Goal: Book appointment/travel/reservation

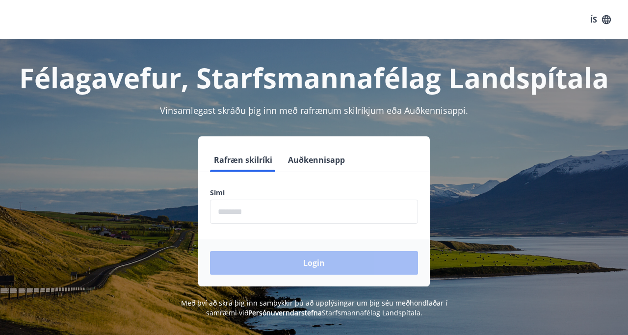
click at [275, 210] on input "phone" at bounding box center [314, 212] width 208 height 24
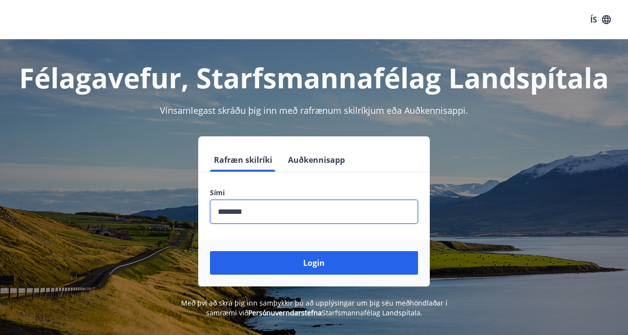
type input "********"
click at [210, 251] on button "Login" at bounding box center [314, 263] width 208 height 24
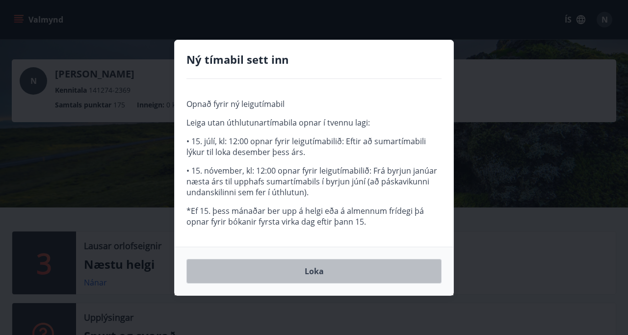
click at [334, 271] on button "Loka" at bounding box center [313, 271] width 255 height 25
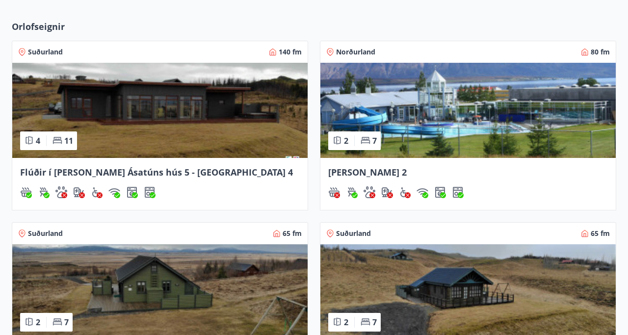
scroll to position [373, 0]
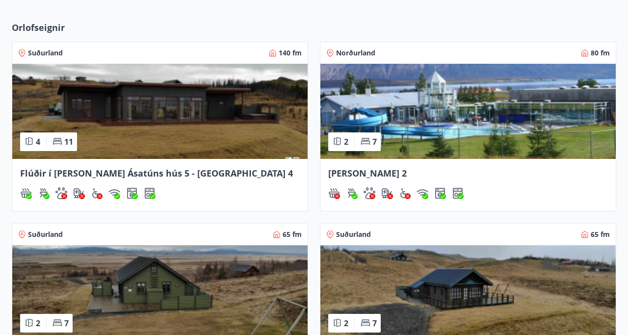
click at [140, 134] on img at bounding box center [159, 111] width 295 height 95
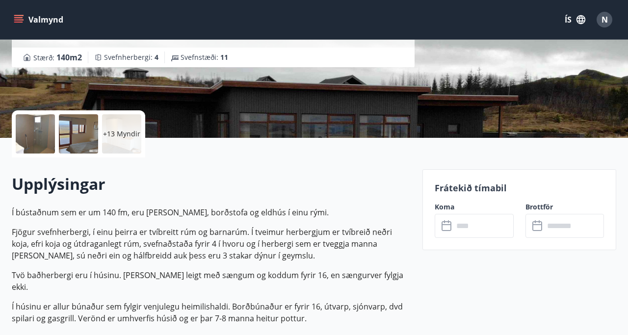
scroll to position [157, 0]
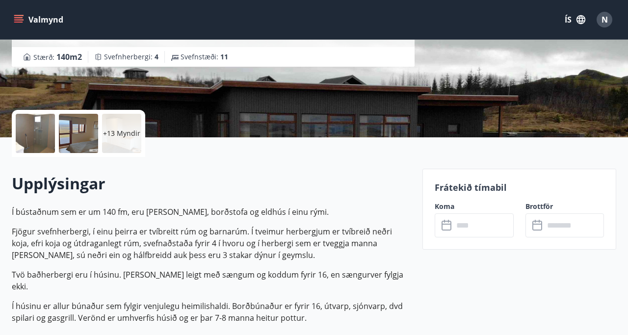
click at [448, 232] on div "​ ​" at bounding box center [474, 225] width 78 height 24
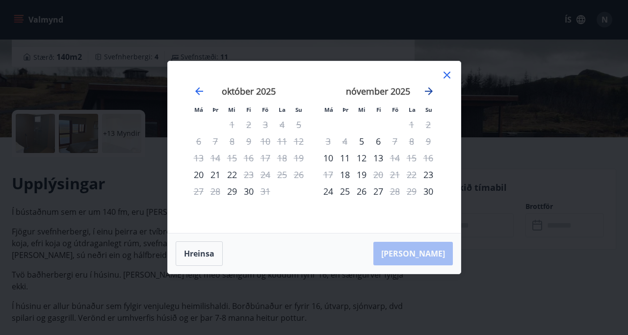
click at [427, 91] on icon "Move forward to switch to the next month." at bounding box center [429, 91] width 8 height 8
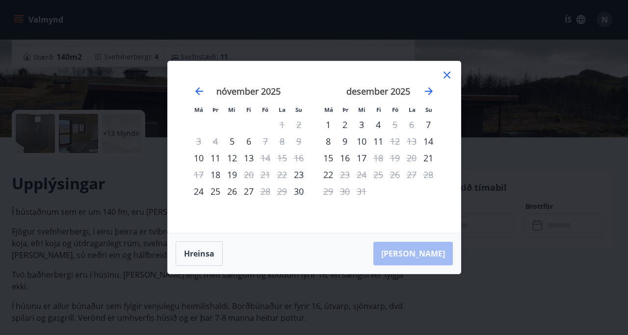
click at [445, 77] on icon at bounding box center [446, 75] width 7 height 7
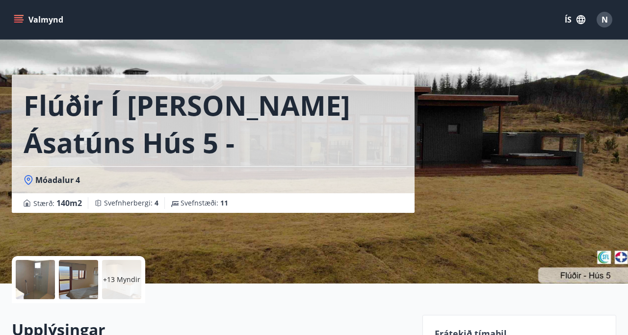
scroll to position [0, 0]
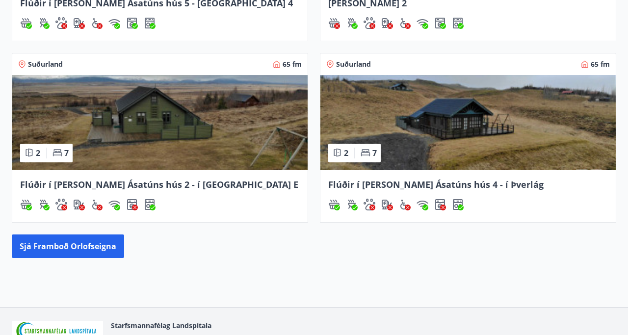
scroll to position [547, 0]
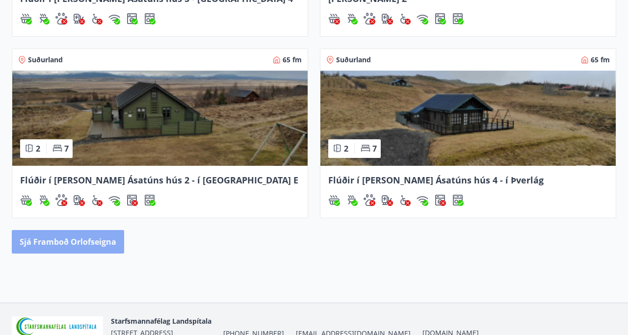
click at [95, 239] on button "Sjá framboð orlofseigna" at bounding box center [68, 242] width 112 height 24
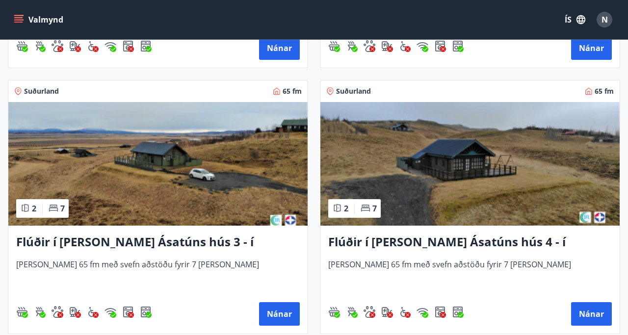
scroll to position [655, 0]
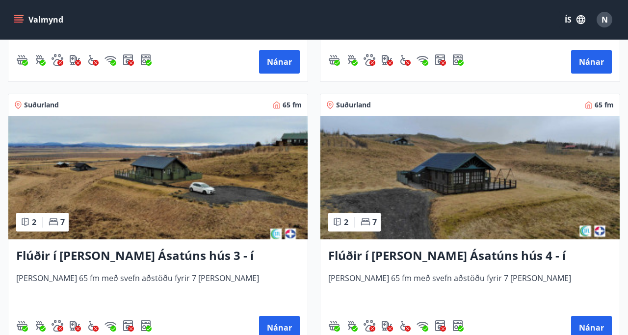
click at [432, 185] on img at bounding box center [469, 178] width 299 height 124
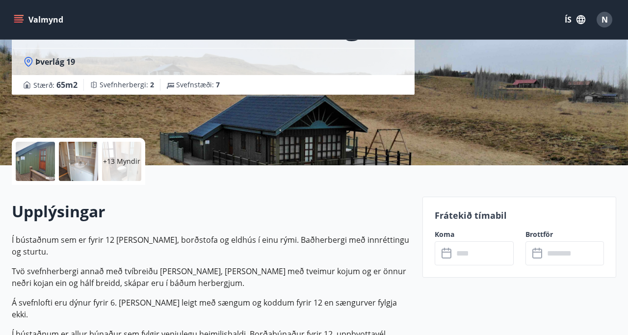
scroll to position [118, 0]
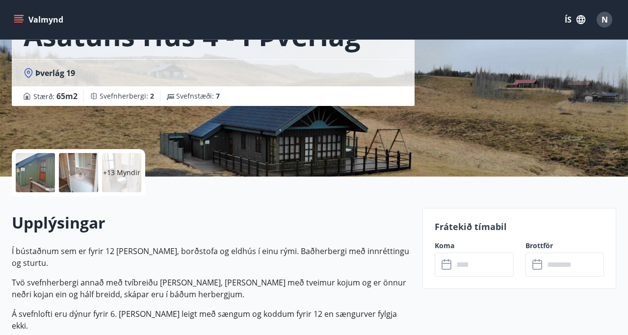
click at [126, 166] on div "+13 Myndir" at bounding box center [121, 172] width 39 height 39
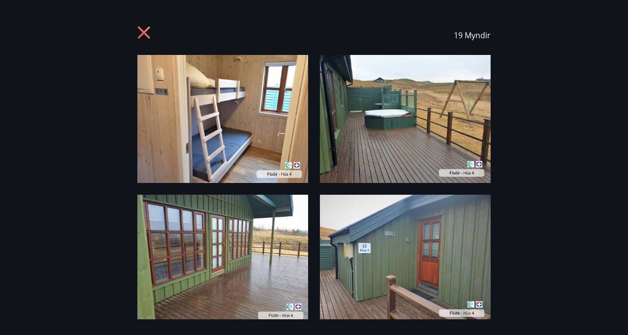
click at [589, 123] on div "19 Myndir" at bounding box center [314, 168] width 628 height 304
click at [548, 113] on div "19 Myndir" at bounding box center [314, 168] width 628 height 304
click at [369, 150] on img at bounding box center [405, 119] width 171 height 128
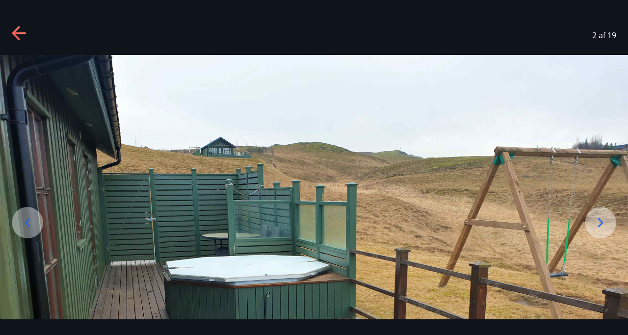
click at [599, 221] on icon at bounding box center [601, 223] width 16 height 16
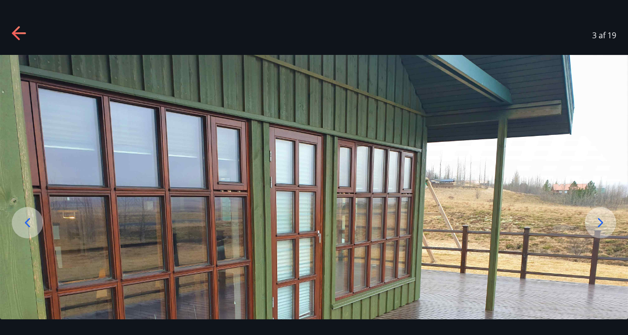
click at [599, 221] on icon at bounding box center [601, 223] width 16 height 16
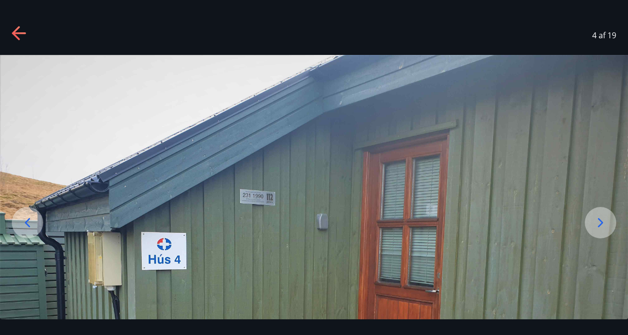
click at [599, 221] on icon at bounding box center [601, 223] width 16 height 16
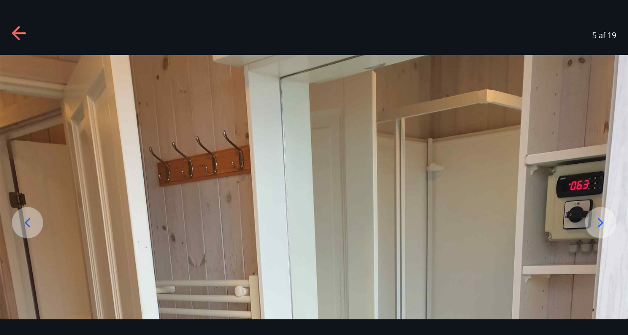
click at [600, 221] on icon at bounding box center [600, 222] width 5 height 9
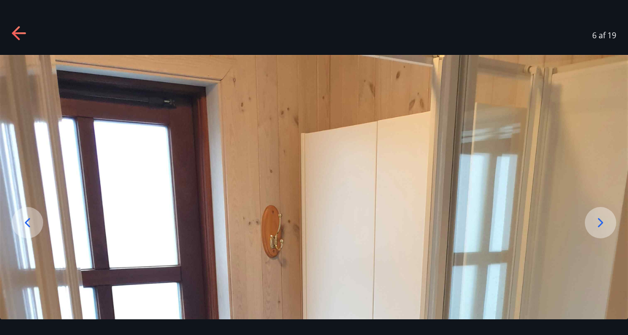
click at [600, 221] on icon at bounding box center [600, 222] width 5 height 9
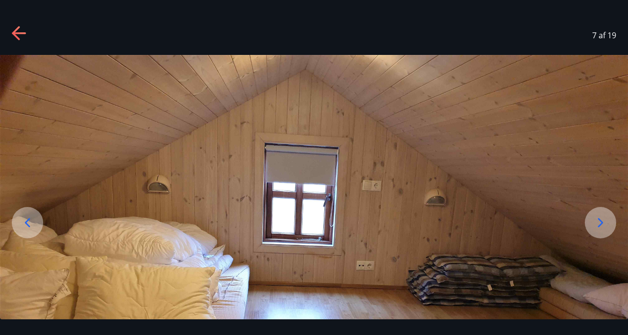
click at [608, 222] on div at bounding box center [600, 222] width 31 height 31
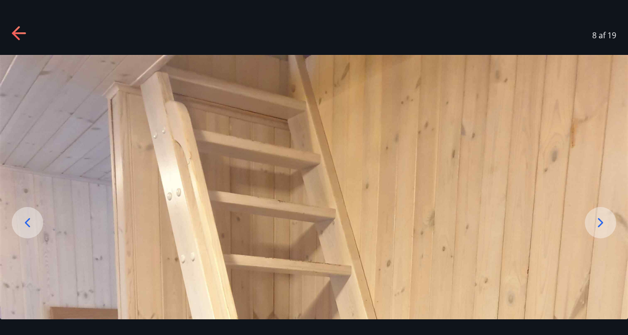
click at [608, 222] on div at bounding box center [600, 222] width 31 height 31
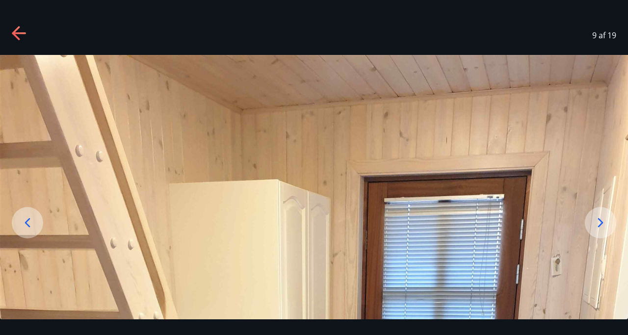
click at [608, 222] on div at bounding box center [600, 222] width 31 height 31
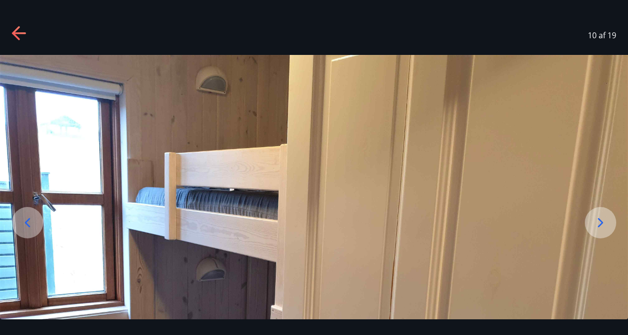
click at [612, 232] on div at bounding box center [600, 222] width 31 height 31
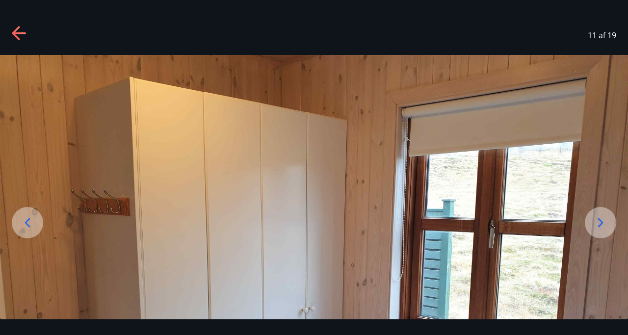
click at [612, 232] on div at bounding box center [600, 222] width 31 height 31
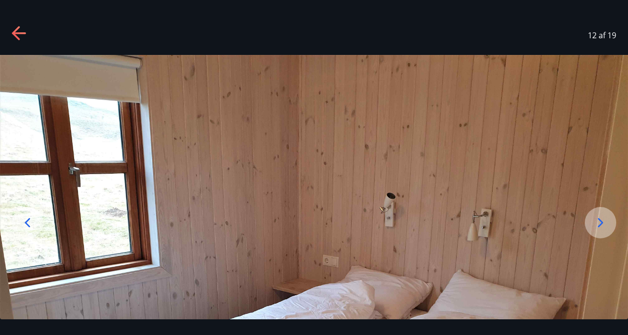
click at [612, 232] on div at bounding box center [600, 222] width 31 height 31
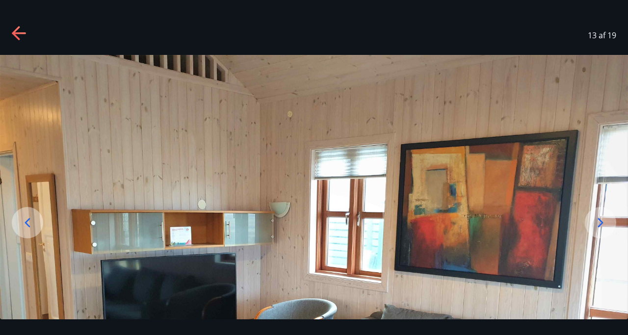
click at [612, 232] on div at bounding box center [600, 222] width 31 height 31
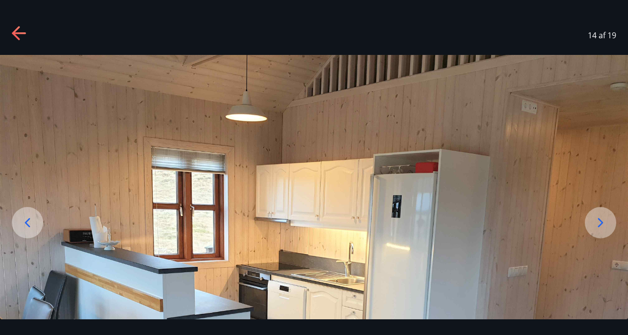
click at [612, 232] on div at bounding box center [600, 222] width 31 height 31
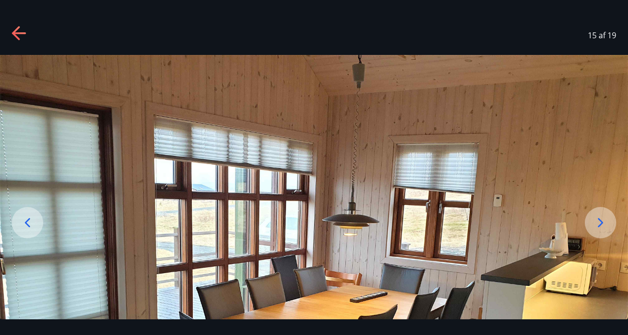
click at [18, 33] on icon at bounding box center [19, 33] width 14 height 2
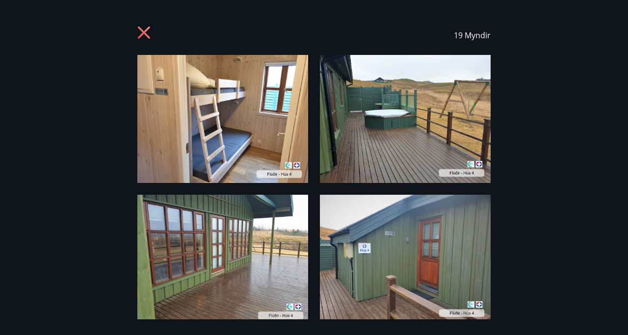
click at [143, 33] on icon at bounding box center [144, 32] width 12 height 12
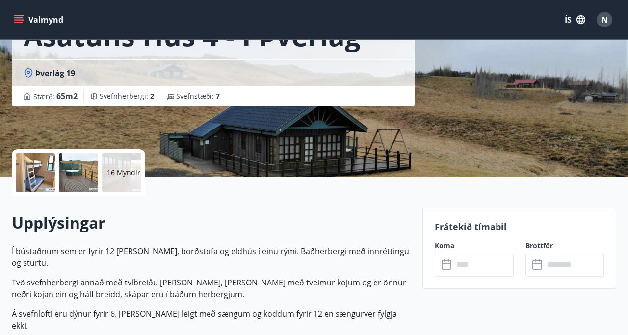
click at [448, 262] on icon at bounding box center [447, 265] width 12 height 12
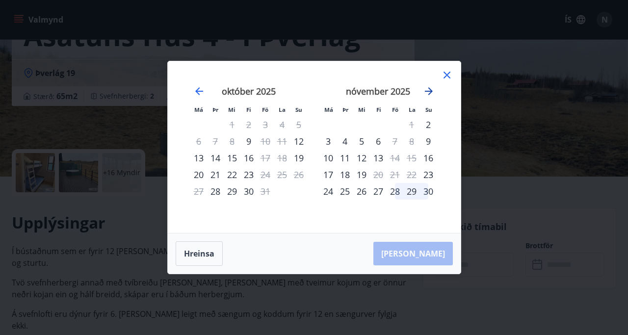
click at [428, 92] on icon "Move forward to switch to the next month." at bounding box center [429, 91] width 8 height 8
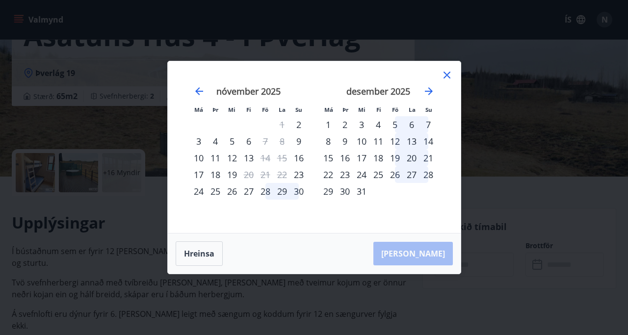
click at [398, 141] on div "12" at bounding box center [395, 141] width 17 height 17
click at [413, 142] on div "13" at bounding box center [411, 141] width 17 height 17
click at [427, 142] on div "14" at bounding box center [428, 141] width 17 height 17
click at [327, 160] on div "15" at bounding box center [328, 158] width 17 height 17
click at [494, 169] on div "Má Þr Mi Fi Fö La Su Má Þr Mi Fi Fö La Su [DATE] 1 2 3 4 5 6 7 8 9 10 11 12 13 …" at bounding box center [314, 167] width 628 height 335
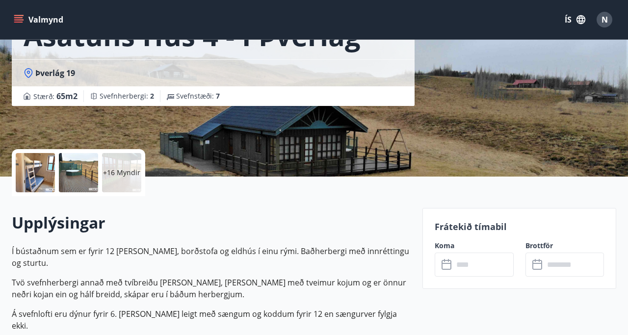
click at [453, 269] on icon at bounding box center [447, 265] width 12 height 12
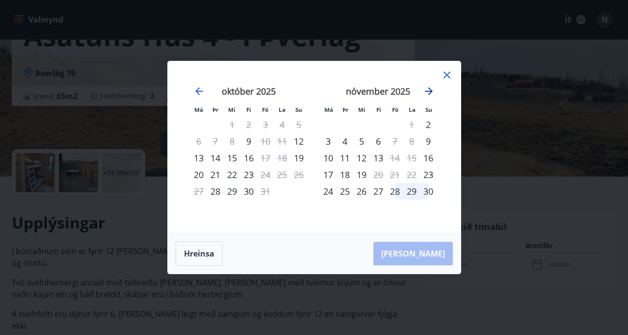
click at [427, 92] on icon "Move forward to switch to the next month." at bounding box center [429, 91] width 12 height 12
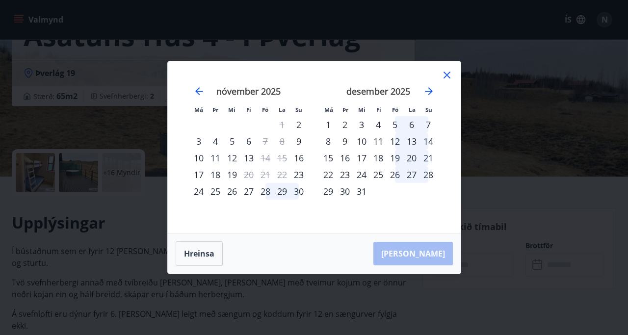
click at [397, 142] on div "12" at bounding box center [395, 141] width 17 height 17
click at [206, 259] on button "Hreinsa" at bounding box center [199, 253] width 47 height 25
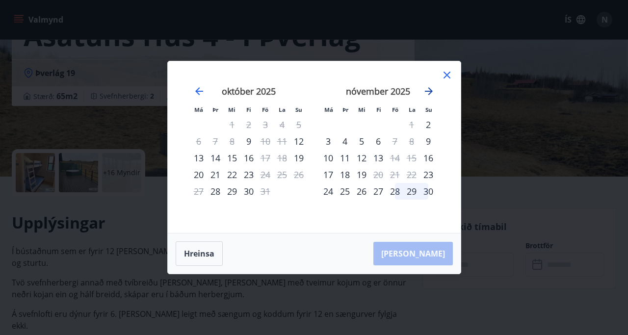
click at [429, 91] on icon "Move forward to switch to the next month." at bounding box center [429, 91] width 8 height 8
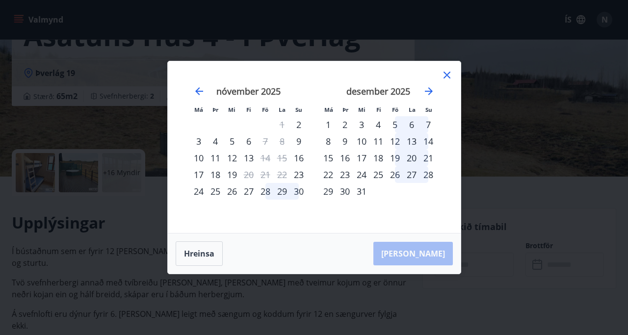
click at [397, 141] on div "12" at bounding box center [395, 141] width 17 height 17
click at [441, 255] on div "[PERSON_NAME]" at bounding box center [314, 253] width 293 height 40
click at [447, 77] on icon at bounding box center [446, 75] width 7 height 7
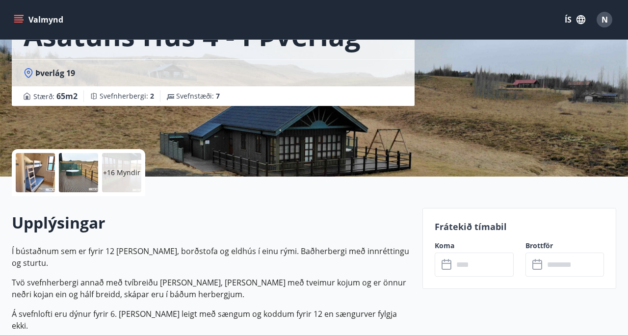
click at [537, 262] on icon at bounding box center [538, 265] width 12 height 12
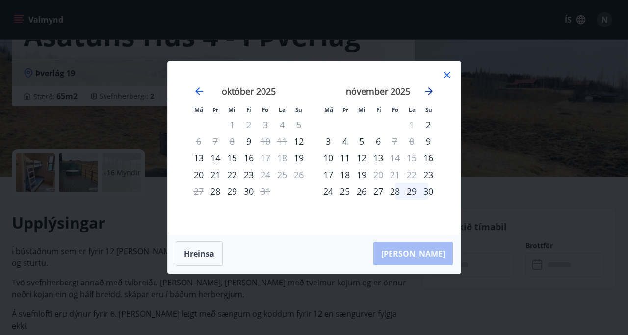
click at [429, 95] on icon "Move forward to switch to the next month." at bounding box center [429, 91] width 12 height 12
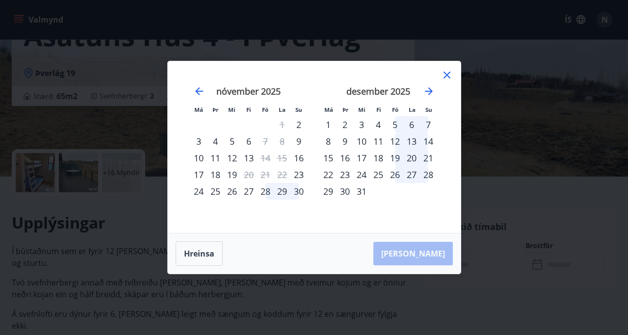
click at [329, 159] on div "15" at bounding box center [328, 158] width 17 height 17
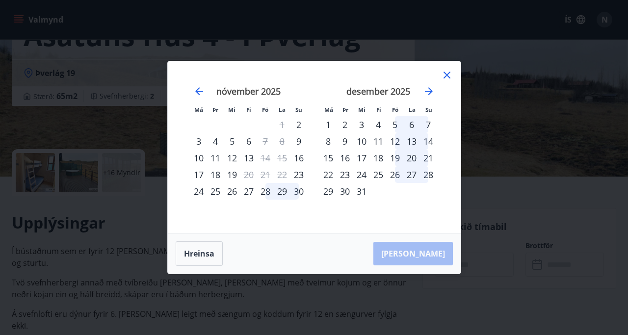
click at [427, 260] on div "[PERSON_NAME]" at bounding box center [314, 253] width 293 height 40
click at [448, 75] on icon at bounding box center [447, 75] width 12 height 12
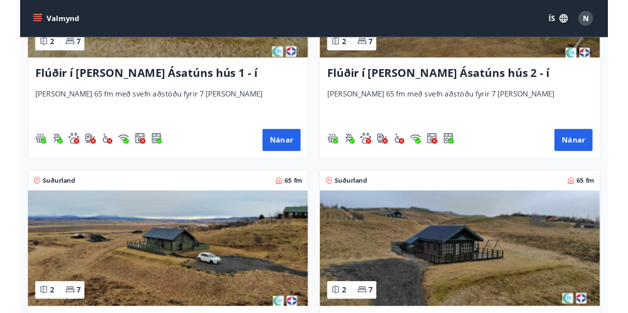
scroll to position [569, 0]
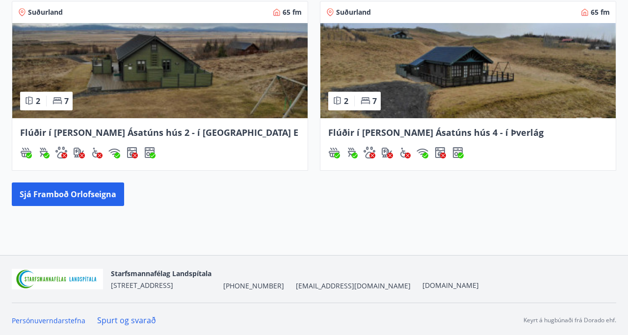
scroll to position [597, 0]
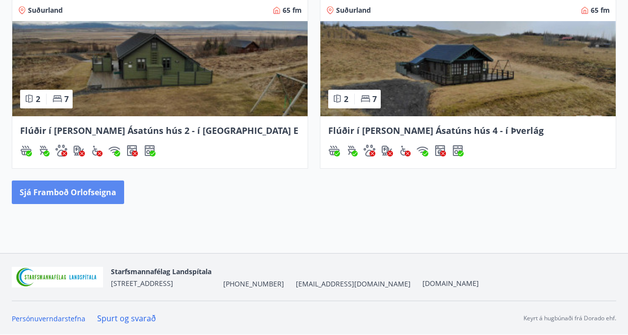
click at [94, 188] on button "Sjá framboð orlofseigna" at bounding box center [68, 193] width 112 height 24
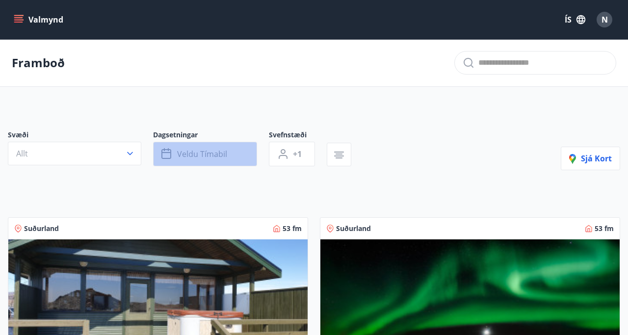
click at [170, 158] on icon "button" at bounding box center [166, 154] width 10 height 10
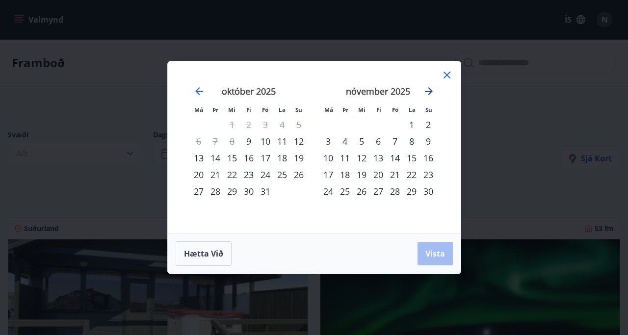
click at [431, 94] on icon "Move forward to switch to the next month." at bounding box center [429, 91] width 12 height 12
click at [396, 145] on div "12" at bounding box center [395, 141] width 17 height 17
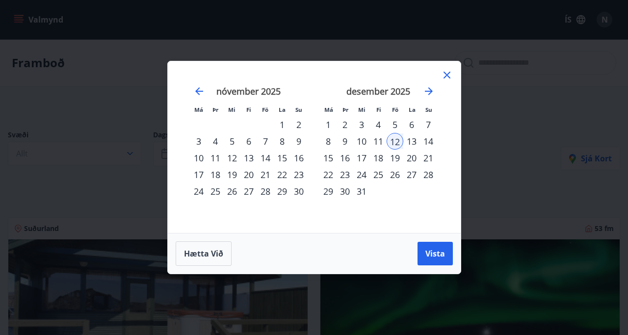
click at [334, 159] on div "15" at bounding box center [328, 158] width 17 height 17
click at [446, 74] on icon at bounding box center [446, 75] width 7 height 7
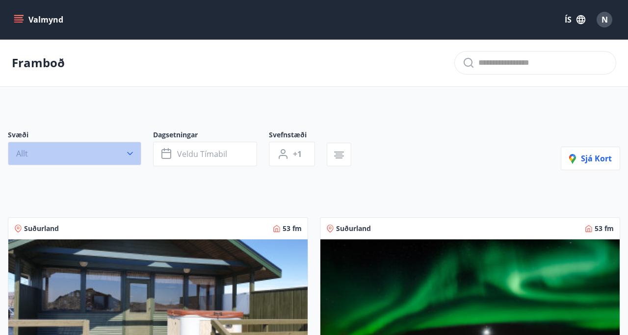
click at [131, 153] on icon "button" at bounding box center [130, 153] width 6 height 3
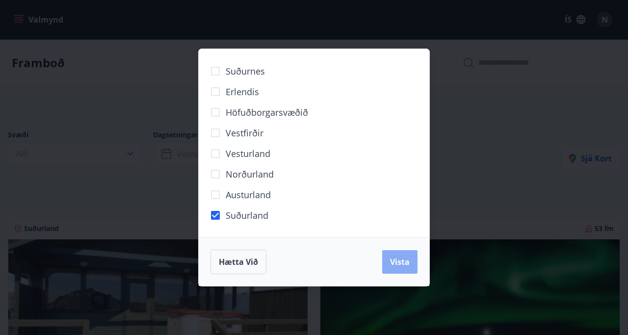
click at [396, 262] on span "Vista" at bounding box center [400, 262] width 20 height 11
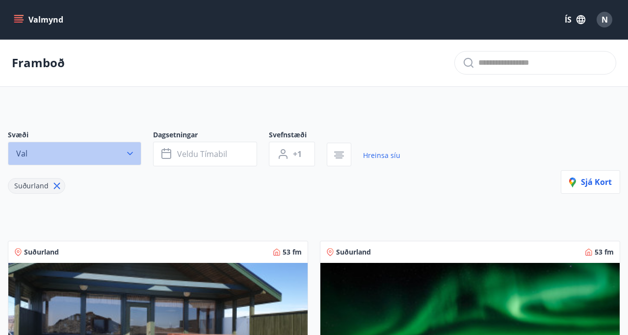
click at [134, 151] on icon "button" at bounding box center [130, 154] width 10 height 10
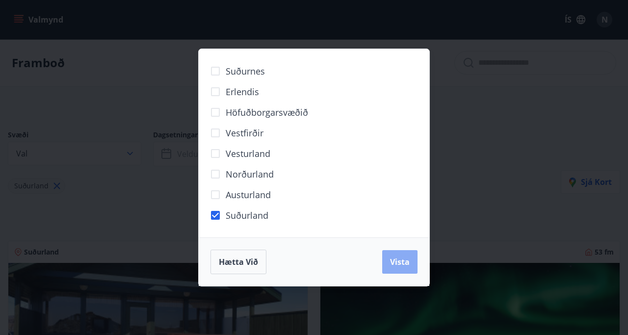
click at [399, 260] on span "Vista" at bounding box center [400, 262] width 20 height 11
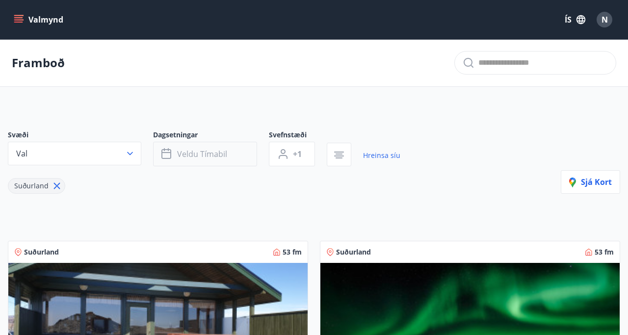
click at [172, 155] on icon "button" at bounding box center [167, 154] width 12 height 12
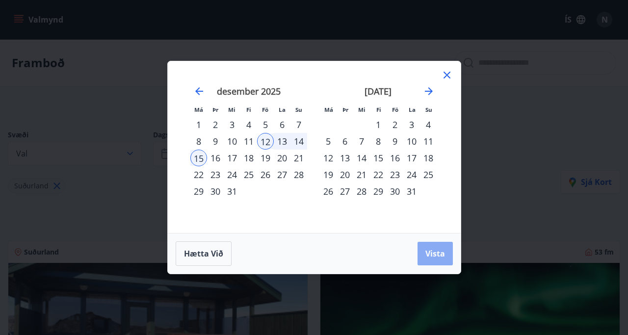
click at [434, 256] on span "Vista" at bounding box center [435, 253] width 20 height 11
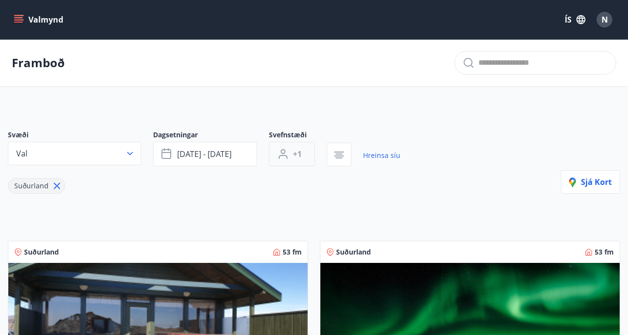
click at [297, 157] on span "+1" at bounding box center [297, 154] width 9 height 11
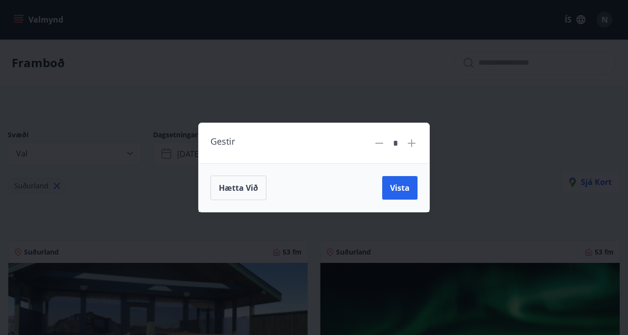
click at [413, 144] on icon at bounding box center [412, 143] width 12 height 12
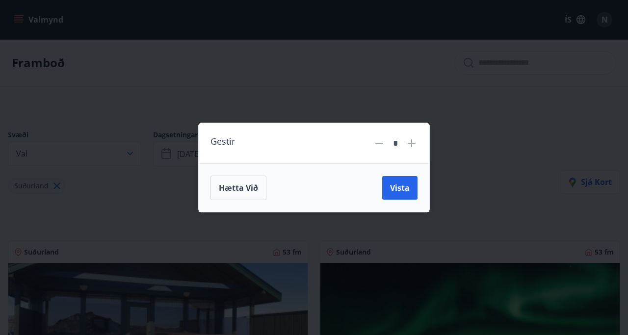
click at [413, 144] on icon at bounding box center [412, 143] width 12 height 12
type input "*"
click at [393, 187] on span "Vista" at bounding box center [400, 187] width 20 height 11
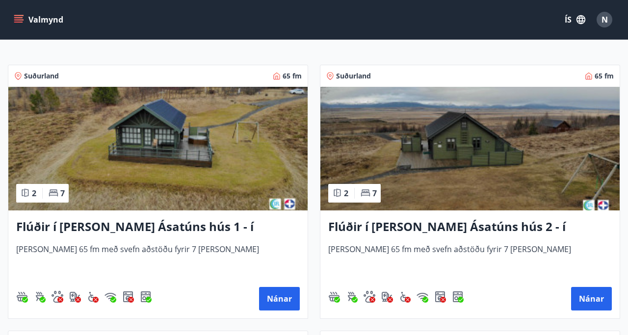
scroll to position [177, 0]
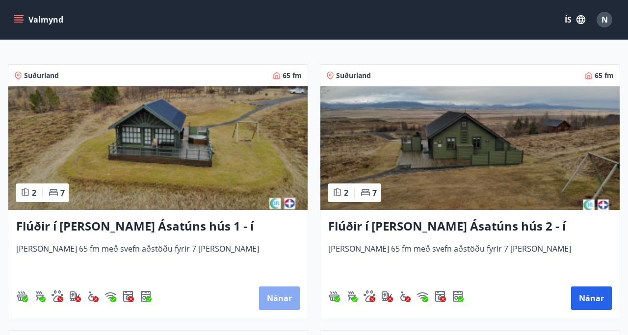
click at [278, 298] on button "Nánar" at bounding box center [279, 298] width 41 height 24
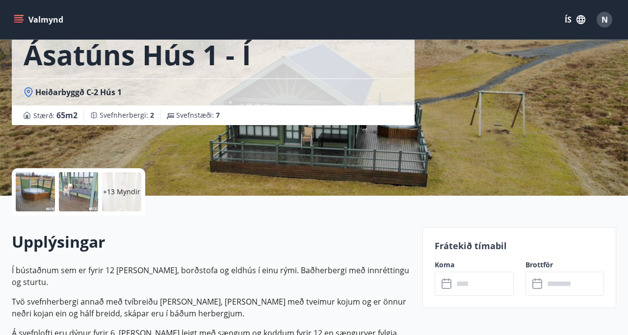
scroll to position [98, 0]
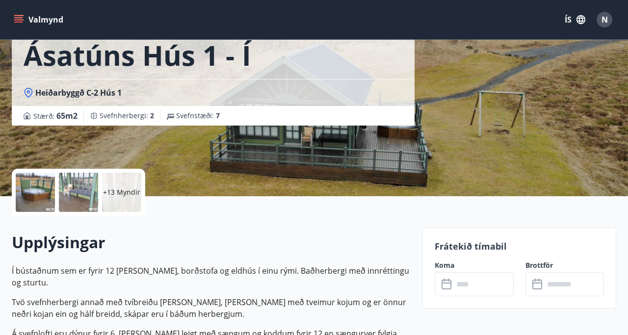
click at [446, 287] on icon at bounding box center [447, 285] width 12 height 12
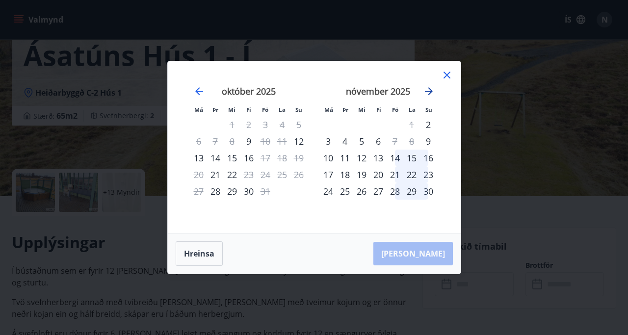
click at [428, 96] on icon "Move forward to switch to the next month." at bounding box center [429, 91] width 12 height 12
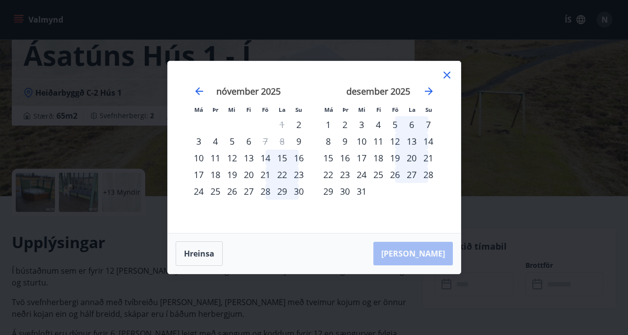
click at [396, 142] on div "12" at bounding box center [395, 141] width 17 height 17
click at [446, 78] on icon at bounding box center [447, 75] width 12 height 12
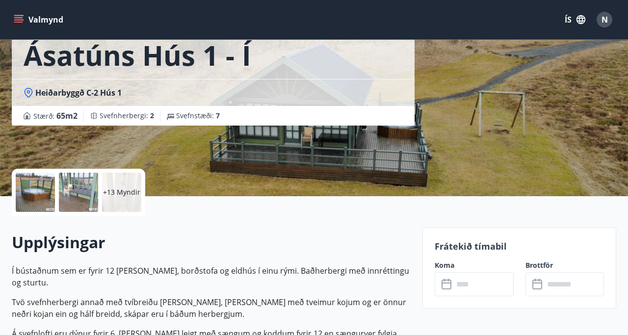
click at [540, 287] on icon at bounding box center [538, 285] width 12 height 12
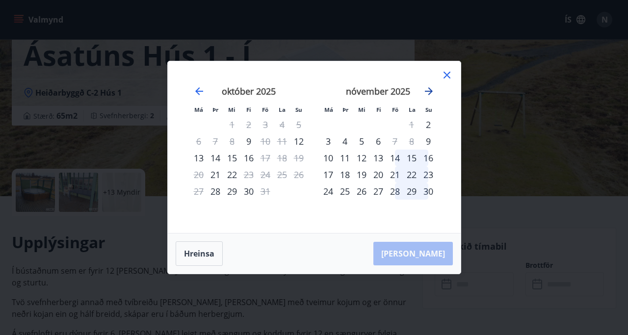
click at [431, 92] on icon "Move forward to switch to the next month." at bounding box center [429, 91] width 8 height 8
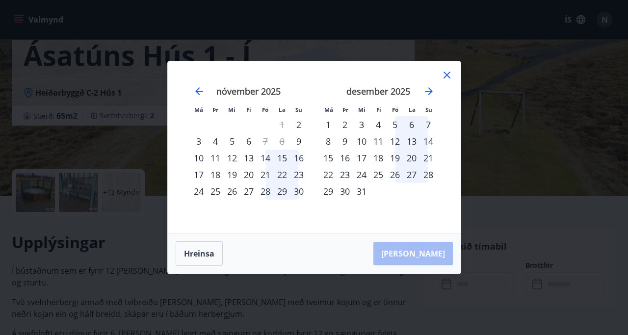
click at [330, 158] on div "15" at bounding box center [328, 158] width 17 height 17
click at [390, 142] on div "12" at bounding box center [395, 141] width 17 height 17
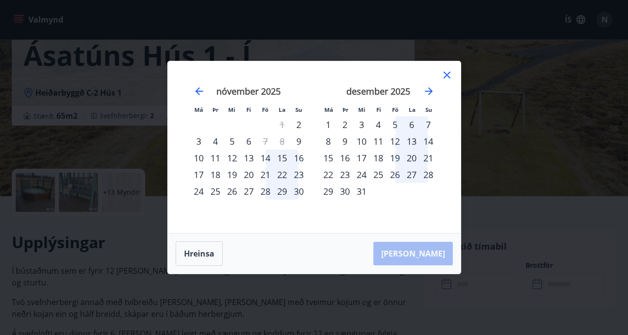
click at [410, 144] on div "13" at bounding box center [411, 141] width 17 height 17
click at [413, 145] on div "13" at bounding box center [411, 141] width 17 height 17
click at [445, 74] on icon at bounding box center [446, 75] width 7 height 7
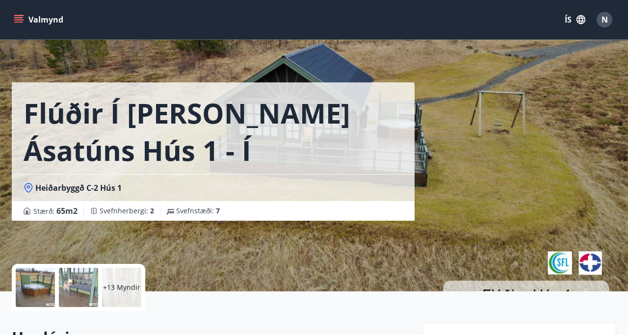
scroll to position [0, 0]
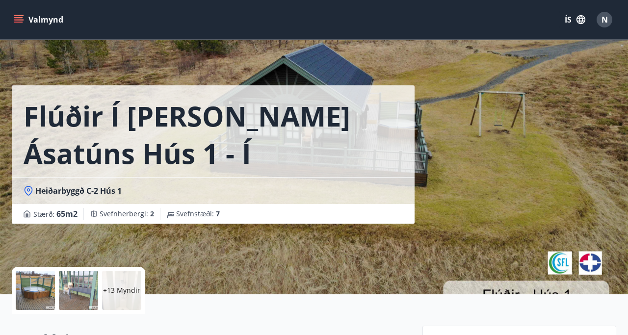
click at [18, 21] on icon "menu" at bounding box center [19, 20] width 10 height 10
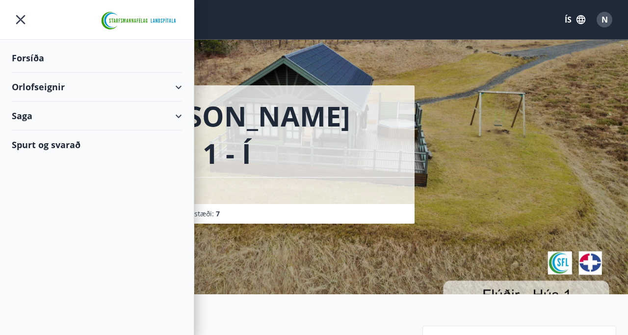
click at [179, 86] on div "Orlofseignir" at bounding box center [97, 87] width 170 height 29
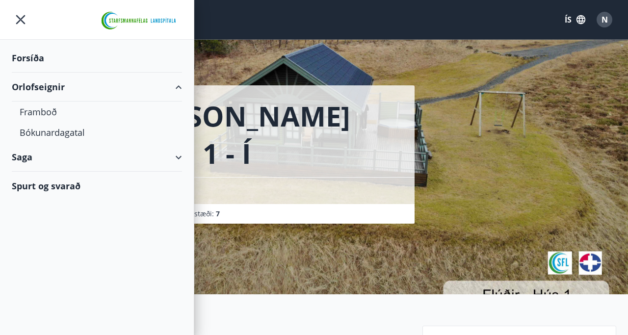
click at [176, 85] on div "Orlofseignir" at bounding box center [97, 87] width 170 height 29
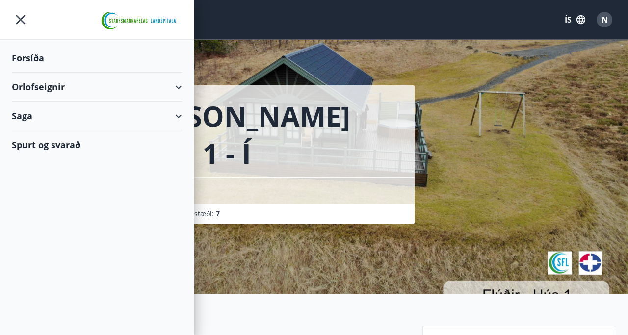
click at [36, 58] on div "Forsíða" at bounding box center [97, 58] width 170 height 29
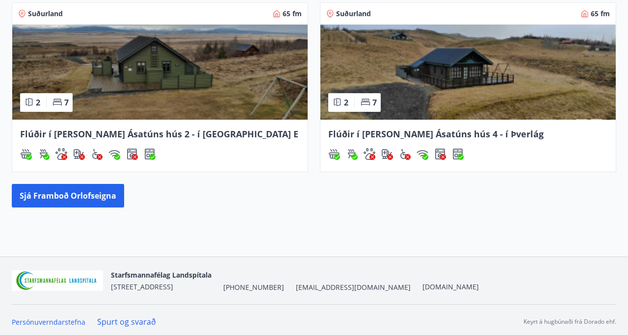
scroll to position [597, 0]
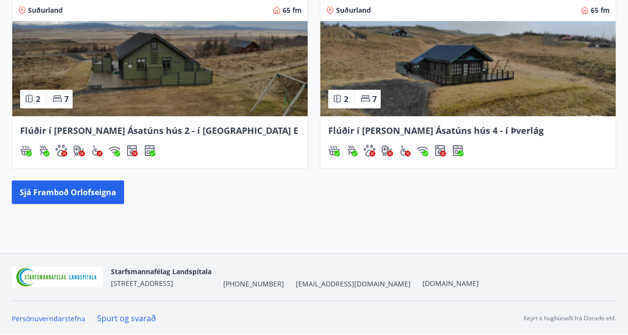
click at [433, 85] on img at bounding box center [467, 68] width 295 height 95
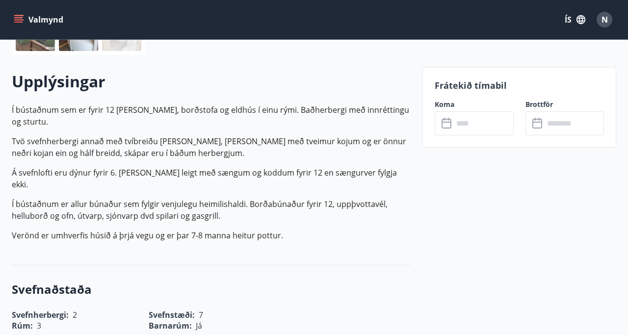
scroll to position [275, 0]
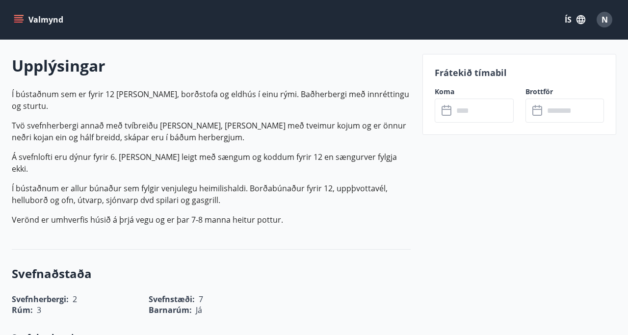
click at [454, 115] on input "text" at bounding box center [483, 111] width 60 height 24
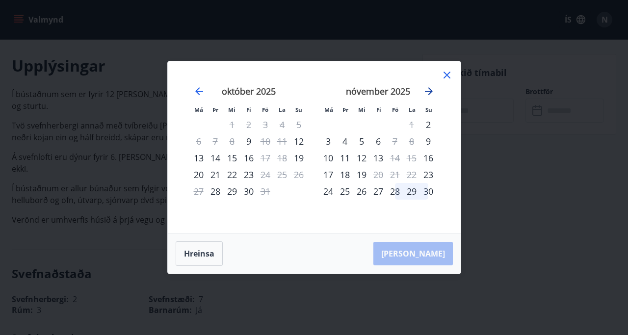
click at [427, 89] on icon "Move forward to switch to the next month." at bounding box center [429, 91] width 12 height 12
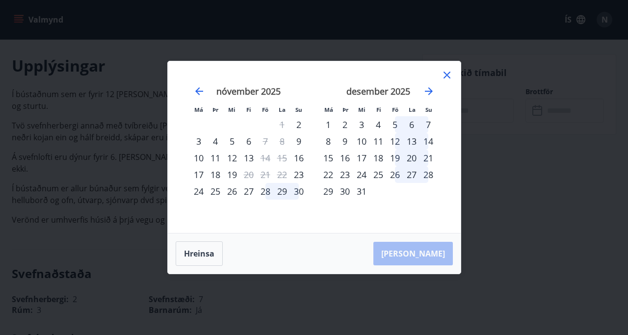
click at [397, 143] on div "12" at bounding box center [395, 141] width 17 height 17
click at [419, 258] on div "[PERSON_NAME]" at bounding box center [314, 253] width 293 height 40
click at [328, 160] on div "15" at bounding box center [328, 158] width 17 height 17
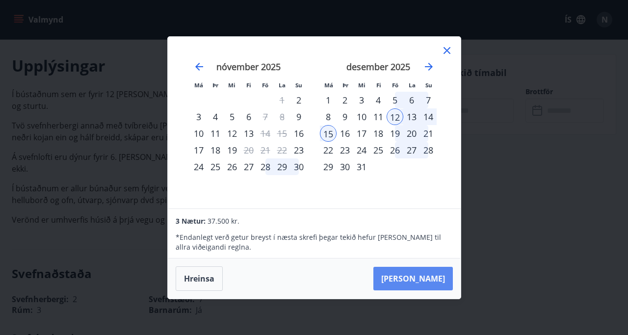
click at [420, 279] on button "[PERSON_NAME]" at bounding box center [412, 279] width 79 height 24
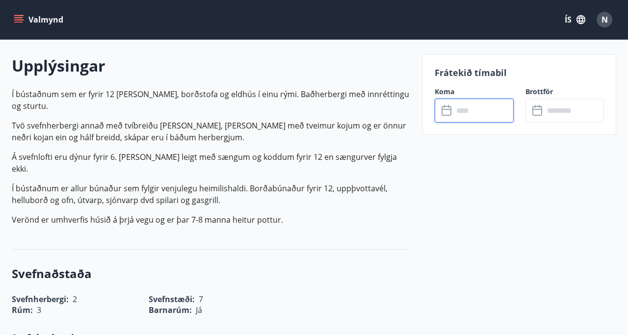
type input "******"
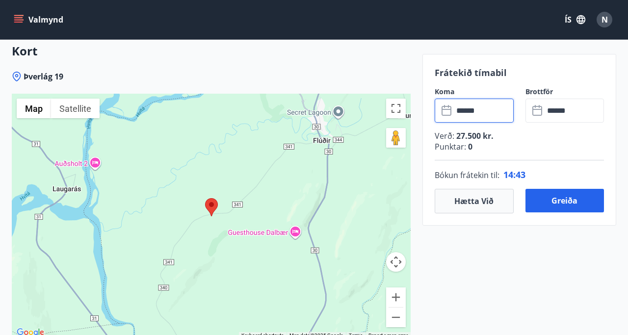
scroll to position [1570, 0]
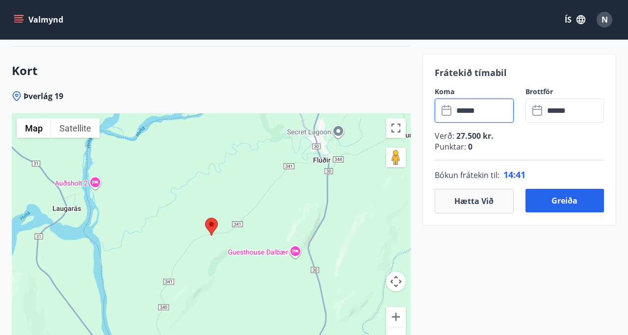
click at [205, 218] on area at bounding box center [205, 218] width 0 height 0
click at [603, 79] on div "Frátekið tímabil Koma ​ ****** ​ Brottför ​ ****** ​ Verð : 27.500 kr. Punktar …" at bounding box center [519, 140] width 194 height 172
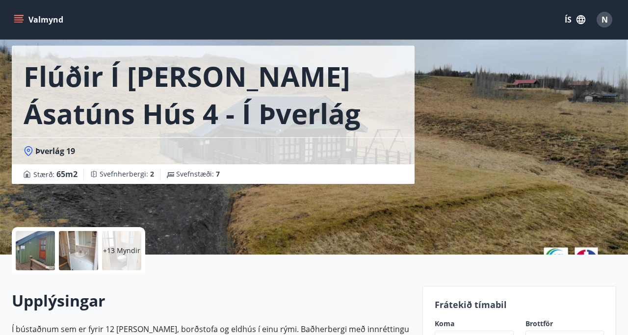
scroll to position [59, 0]
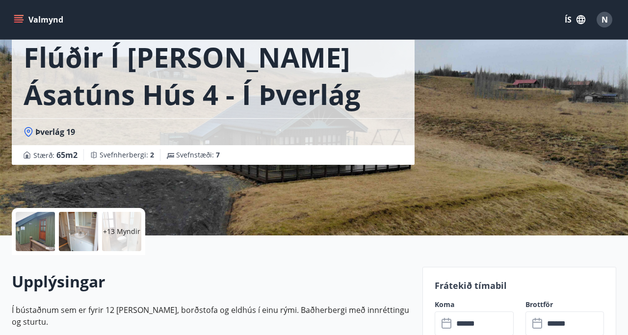
click at [108, 233] on p "+13 Myndir" at bounding box center [121, 232] width 37 height 10
click at [72, 229] on div at bounding box center [78, 231] width 39 height 39
click at [42, 229] on div at bounding box center [35, 231] width 39 height 39
click at [123, 230] on p "+13 Myndir" at bounding box center [121, 232] width 37 height 10
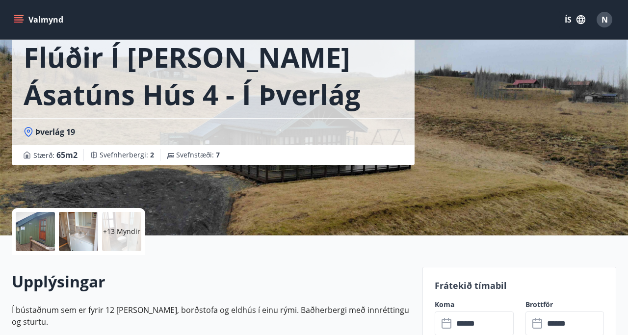
click at [123, 230] on p "+13 Myndir" at bounding box center [121, 232] width 37 height 10
click at [485, 149] on div "Flúðir í [PERSON_NAME] Ásatúns hús 4 - í Þverlág Þverlág 19 Stærð : 65 m2 Svefn…" at bounding box center [314, 88] width 604 height 294
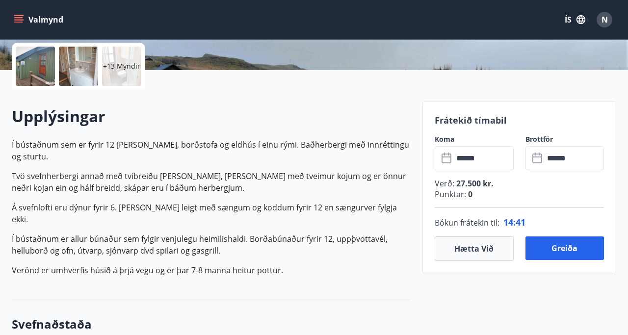
scroll to position [235, 0]
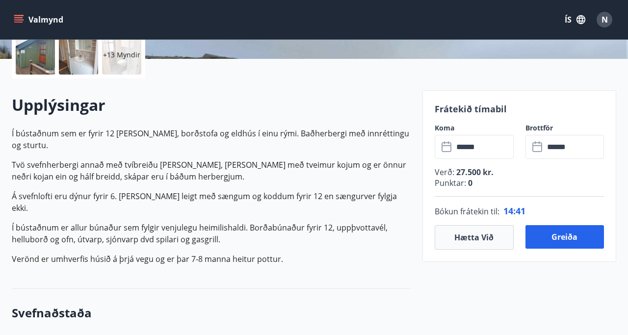
click at [117, 57] on p "+13 Myndir" at bounding box center [121, 55] width 37 height 10
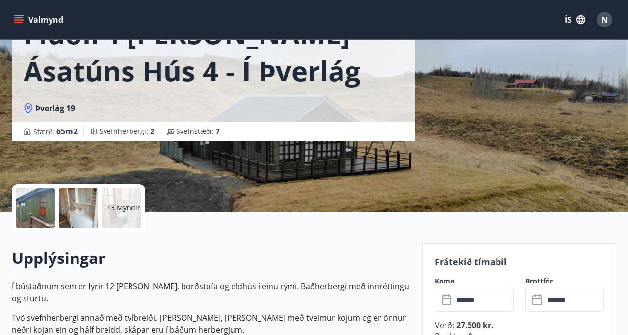
scroll to position [78, 0]
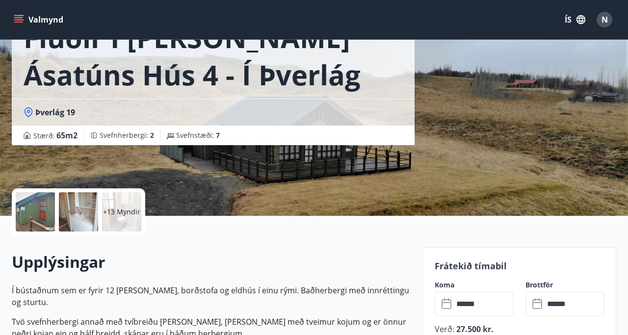
click at [113, 210] on p "+13 Myndir" at bounding box center [121, 212] width 37 height 10
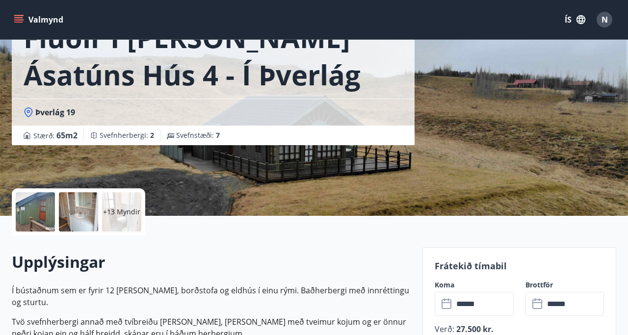
click at [125, 209] on p "+13 Myndir" at bounding box center [121, 212] width 37 height 10
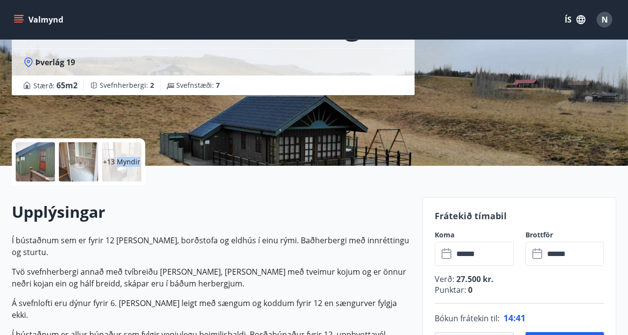
scroll to position [118, 0]
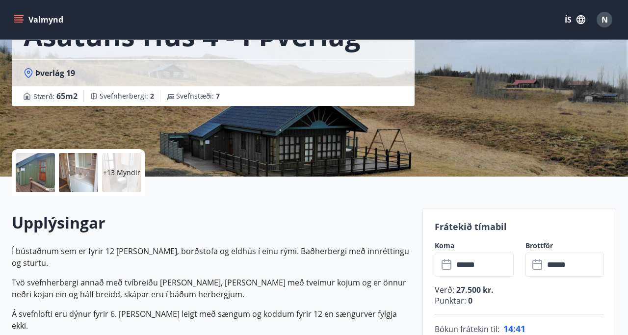
click at [42, 176] on div at bounding box center [35, 172] width 39 height 39
click at [418, 110] on div "Flúðir í [PERSON_NAME] Ásatúns hús 4 - í Þverlág Þverlág 19 Stærð : 65 m2 Svefn…" at bounding box center [314, 29] width 604 height 294
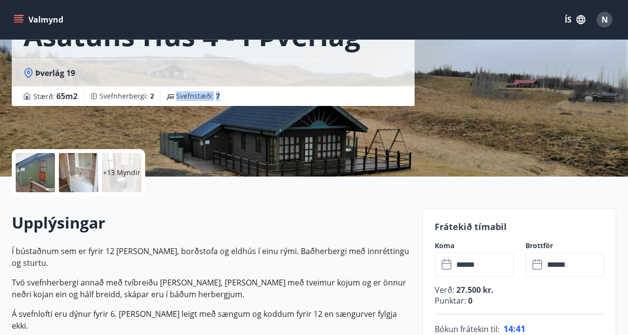
click at [418, 110] on div "Flúðir í [PERSON_NAME] Ásatúns hús 4 - í Þverlág Þverlág 19 Stærð : 65 m2 Svefn…" at bounding box center [314, 29] width 604 height 294
click at [117, 180] on div "+13 Myndir" at bounding box center [121, 172] width 39 height 39
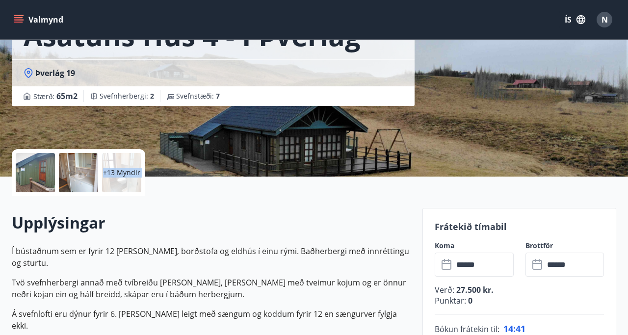
click at [117, 180] on div "+13 Myndir" at bounding box center [121, 172] width 39 height 39
click at [30, 170] on div at bounding box center [35, 172] width 39 height 39
click at [94, 172] on div at bounding box center [78, 172] width 39 height 39
click at [93, 172] on div at bounding box center [78, 172] width 39 height 39
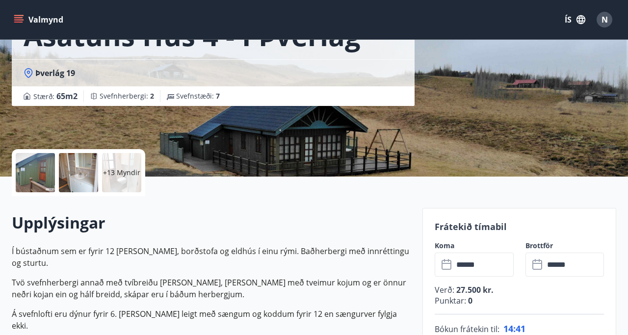
click at [294, 134] on div "Flúðir í [PERSON_NAME] Ásatúns hús 4 - í Þverlág Þverlág 19 Stærð : 65 m2 Svefn…" at bounding box center [213, 29] width 403 height 294
click at [492, 84] on div "Flúðir í [PERSON_NAME] Ásatúns hús 4 - í Þverlág Þverlág 19 Stærð : 65 m2 Svefn…" at bounding box center [314, 29] width 604 height 294
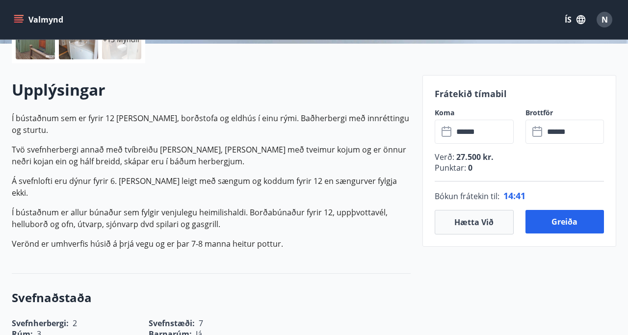
scroll to position [255, 0]
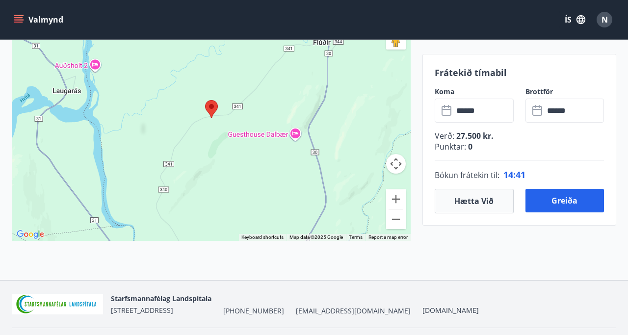
scroll to position [1703, 0]
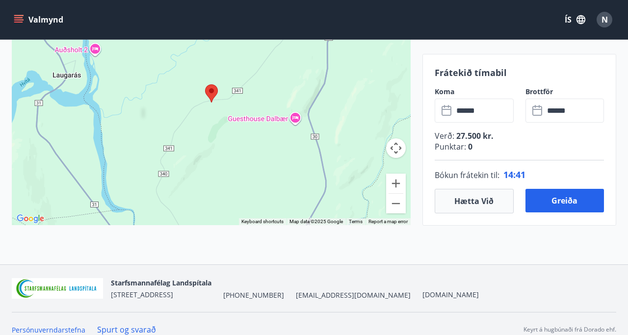
click at [577, 83] on div "Frátekið tímabil Koma ​ ****** ​ Brottför ​ ****** ​ Verð : 27.500 kr. Punktar …" at bounding box center [519, 140] width 194 height 172
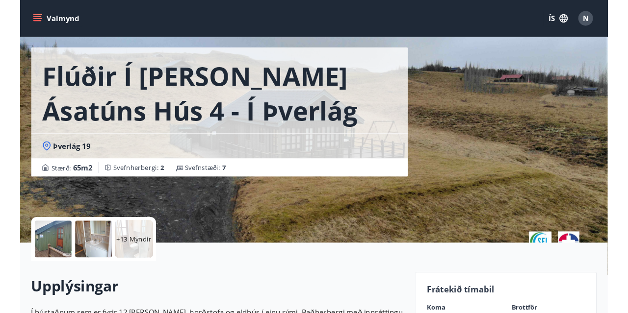
scroll to position [0, 0]
